Goal: Task Accomplishment & Management: Complete application form

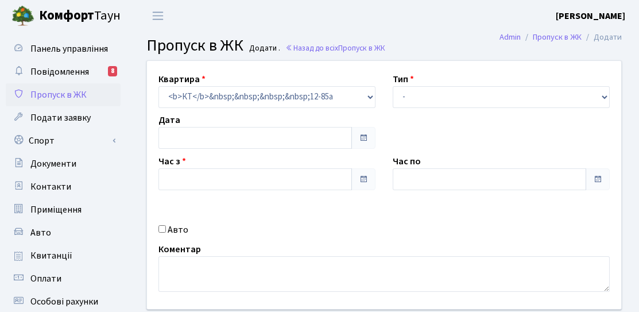
type input "[DATE]"
type input "20:00"
type input "21:00"
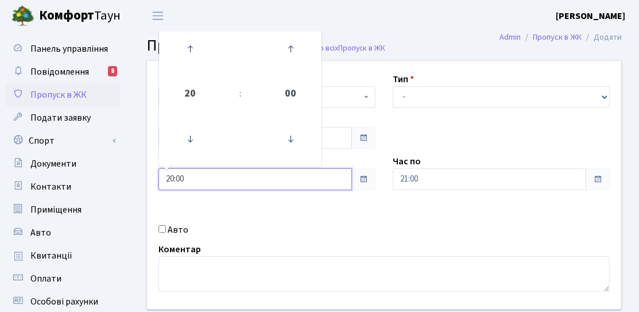
click at [208, 175] on input "20:00" at bounding box center [256, 179] width 194 height 22
click at [184, 140] on icon at bounding box center [190, 138] width 31 height 31
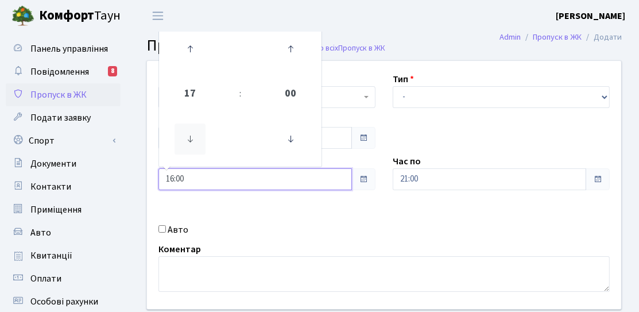
click at [184, 140] on icon at bounding box center [190, 138] width 31 height 31
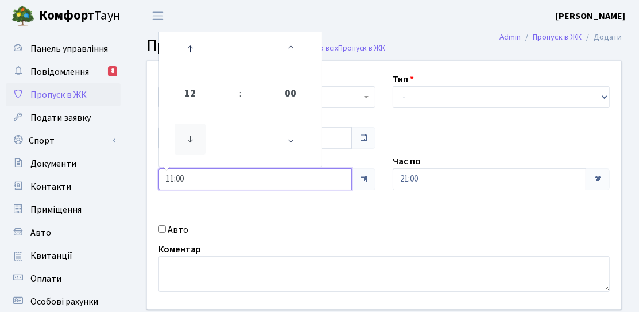
click at [184, 140] on icon at bounding box center [190, 138] width 31 height 31
click at [195, 141] on icon at bounding box center [190, 138] width 31 height 31
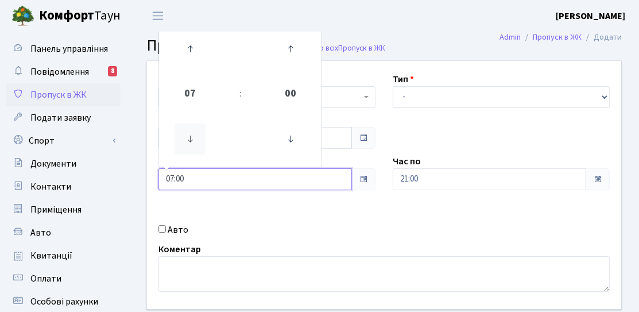
type input "06:00"
click at [432, 191] on div "Квартира <b>КТ</b>&nbsp;&nbsp;&nbsp;&nbsp;12-85а КТ 12-85а Тип - Доставка Таксі…" at bounding box center [384, 185] width 492 height 248
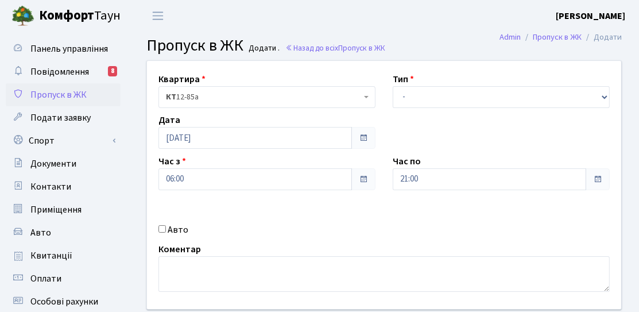
click at [432, 114] on div "Квартира <b>КТ</b>&nbsp;&nbsp;&nbsp;&nbsp;12-85а КТ 12-85а Тип - Доставка Таксі…" at bounding box center [384, 185] width 492 height 248
click at [436, 98] on select "- Доставка Таксі Гості Сервіс" at bounding box center [501, 97] width 217 height 22
select select "3"
click at [393, 86] on select "- Доставка Таксі Гості Сервіс" at bounding box center [501, 97] width 217 height 22
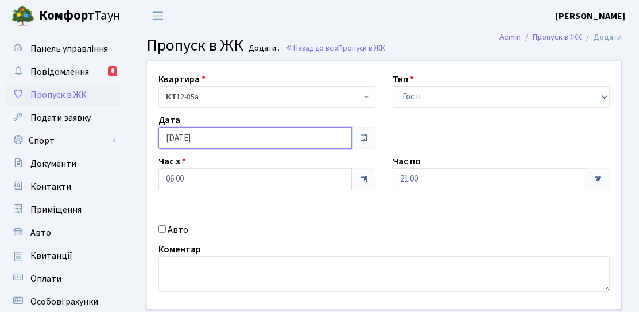
click at [224, 145] on input "[DATE]" at bounding box center [256, 138] width 194 height 22
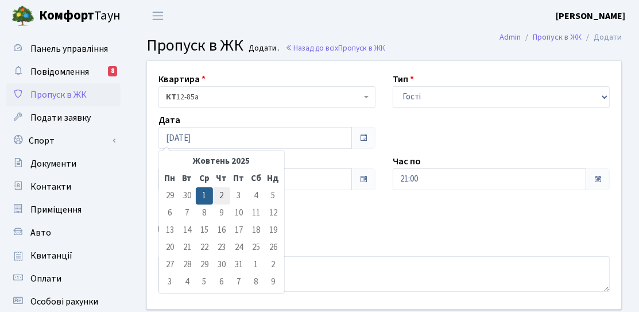
click at [215, 198] on td "2" at bounding box center [221, 195] width 17 height 17
type input "[DATE]"
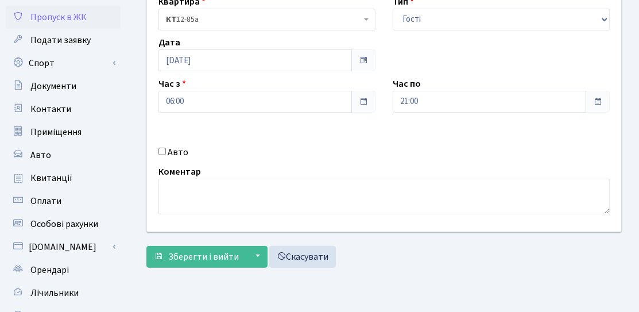
scroll to position [115, 0]
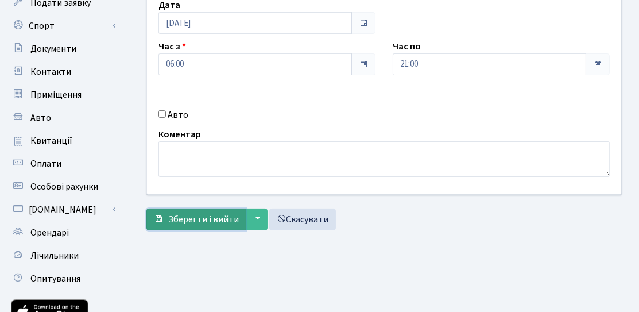
click at [181, 221] on span "Зберегти і вийти" at bounding box center [203, 219] width 71 height 13
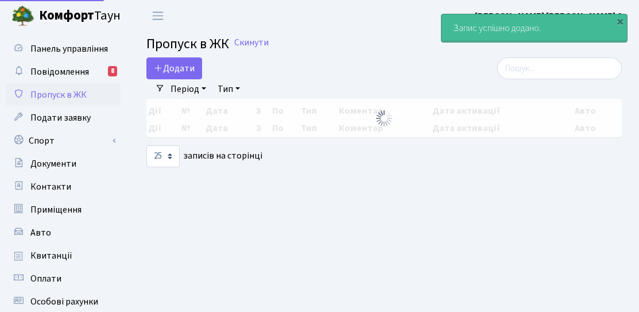
select select "25"
